Goal: Transaction & Acquisition: Obtain resource

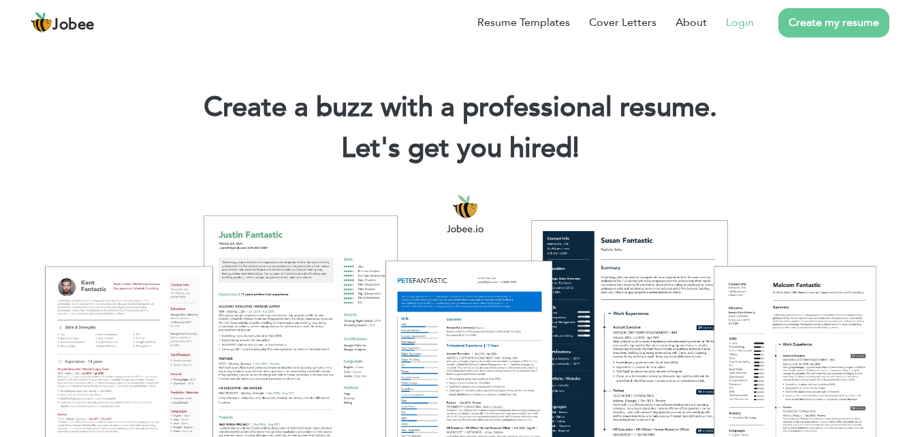
click at [731, 23] on link "Login" at bounding box center [740, 22] width 28 height 16
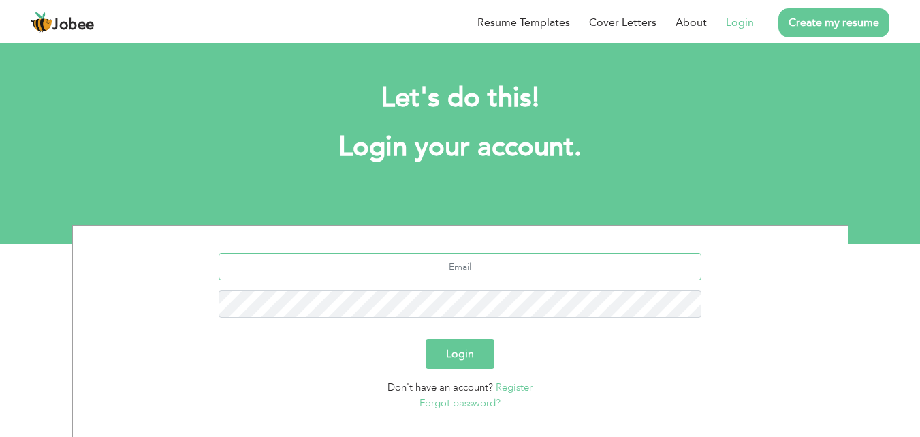
click at [414, 260] on input "text" at bounding box center [460, 266] width 483 height 27
type input "[EMAIL_ADDRESS][DOMAIN_NAME]"
click at [426, 339] on button "Login" at bounding box center [460, 354] width 69 height 30
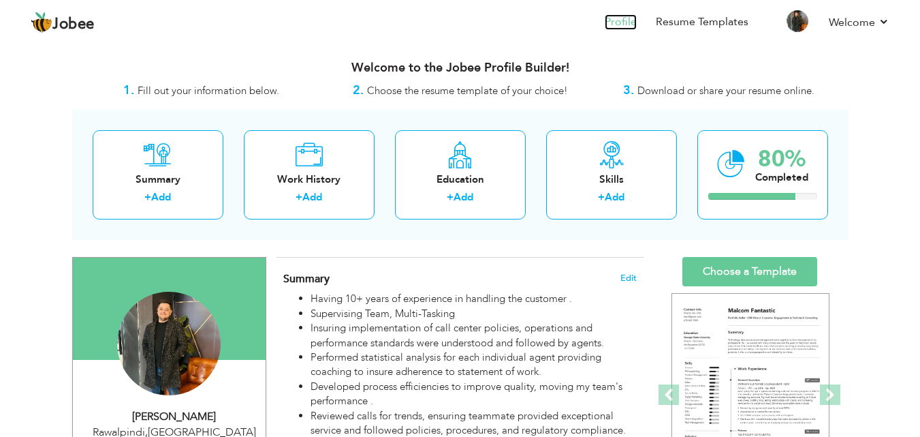
click at [619, 16] on link "Profile" at bounding box center [621, 22] width 32 height 16
click at [676, 18] on link "Resume Templates" at bounding box center [702, 22] width 93 height 16
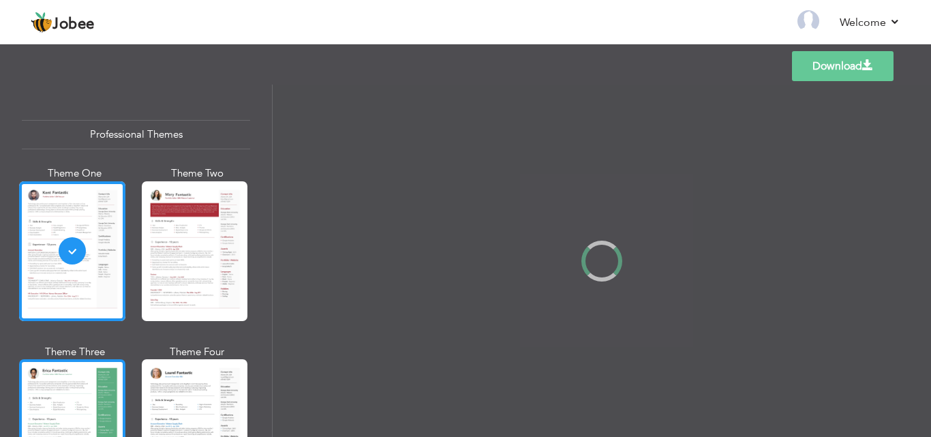
click at [91, 373] on div at bounding box center [72, 429] width 106 height 140
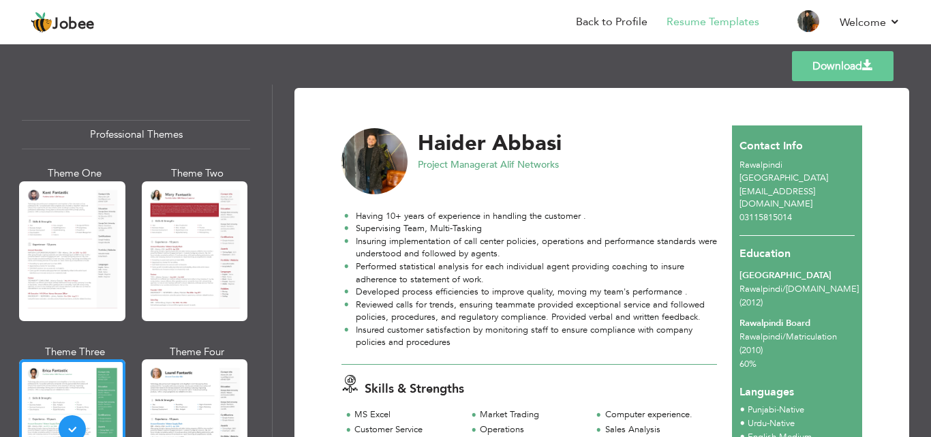
click at [826, 66] on link "Download" at bounding box center [842, 66] width 101 height 30
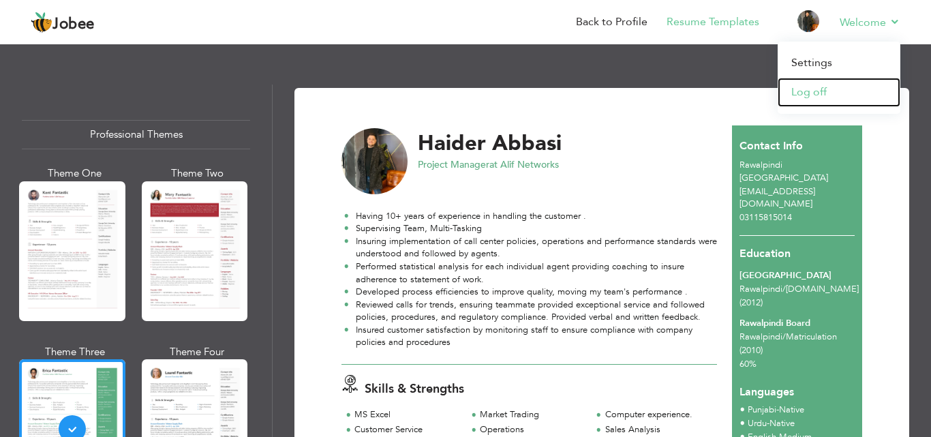
click at [825, 88] on link "Log off" at bounding box center [838, 92] width 123 height 29
